Goal: Information Seeking & Learning: Find specific fact

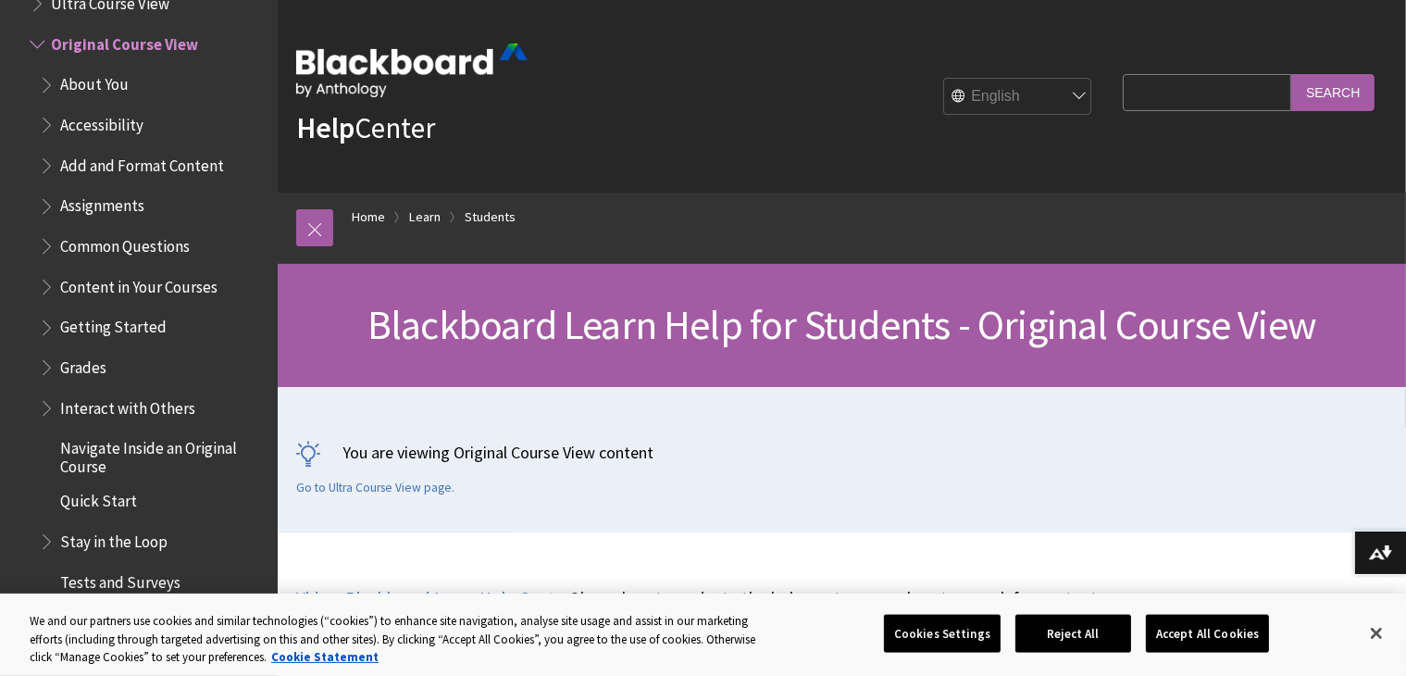
click at [1186, 93] on input "Search Query" at bounding box center [1207, 92] width 168 height 36
paste input "Turnitin"
type input "Turnitin"
click at [1330, 107] on input "Search" at bounding box center [1332, 92] width 83 height 36
click at [1302, 88] on input "Search" at bounding box center [1332, 92] width 83 height 36
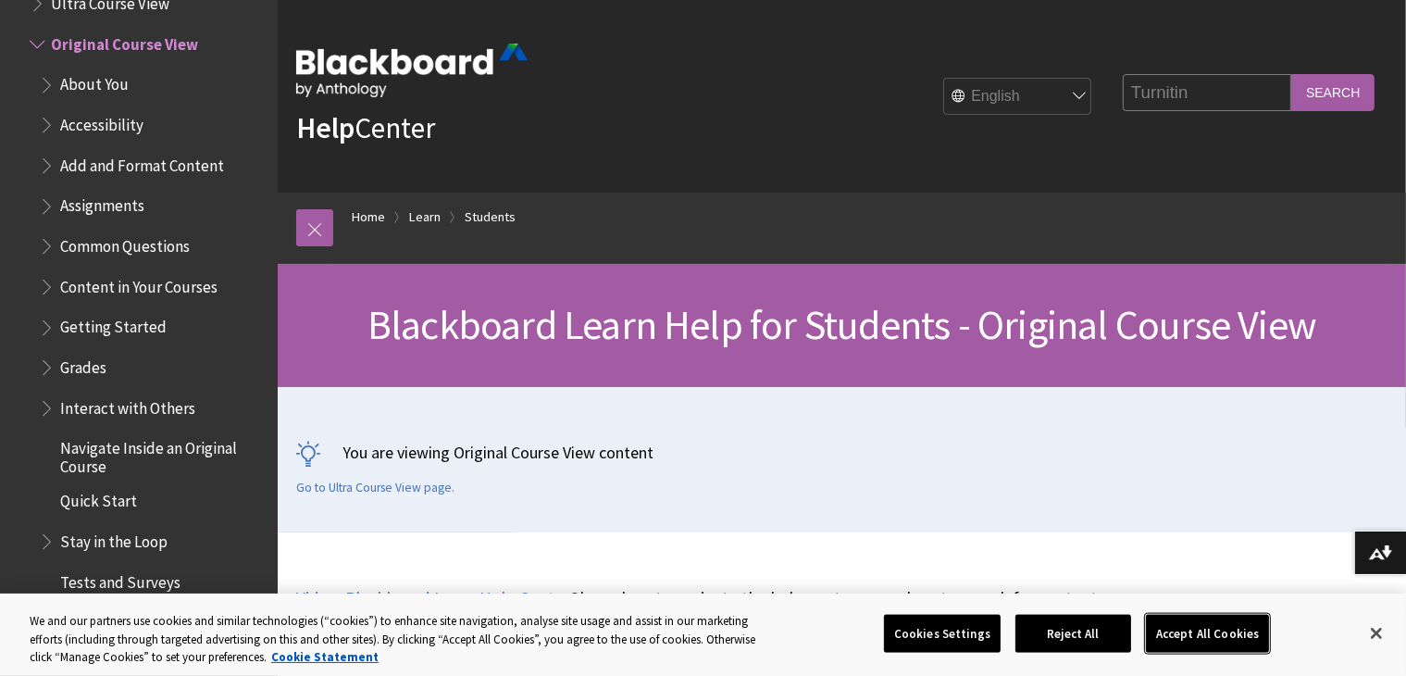
click at [1251, 619] on button "Accept All Cookies" at bounding box center [1207, 633] width 123 height 39
